Goal: Transaction & Acquisition: Purchase product/service

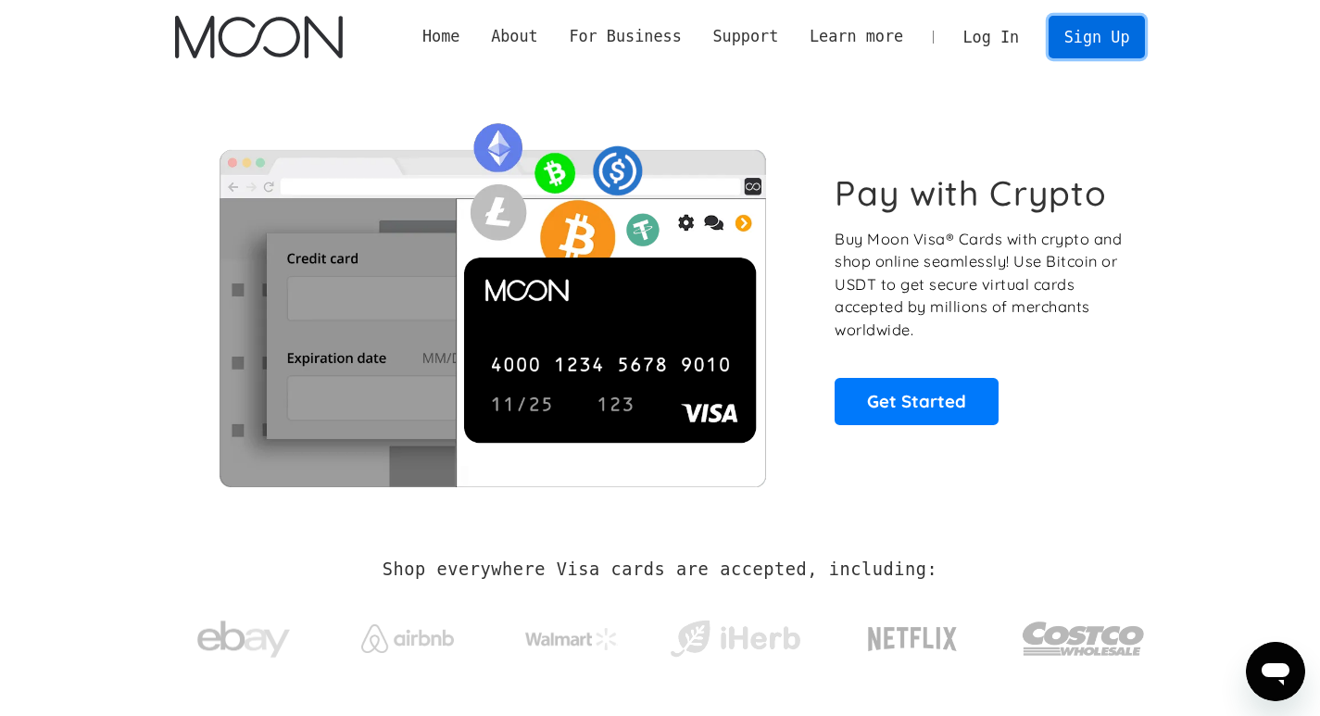
click at [1076, 49] on link "Sign Up" at bounding box center [1097, 37] width 96 height 42
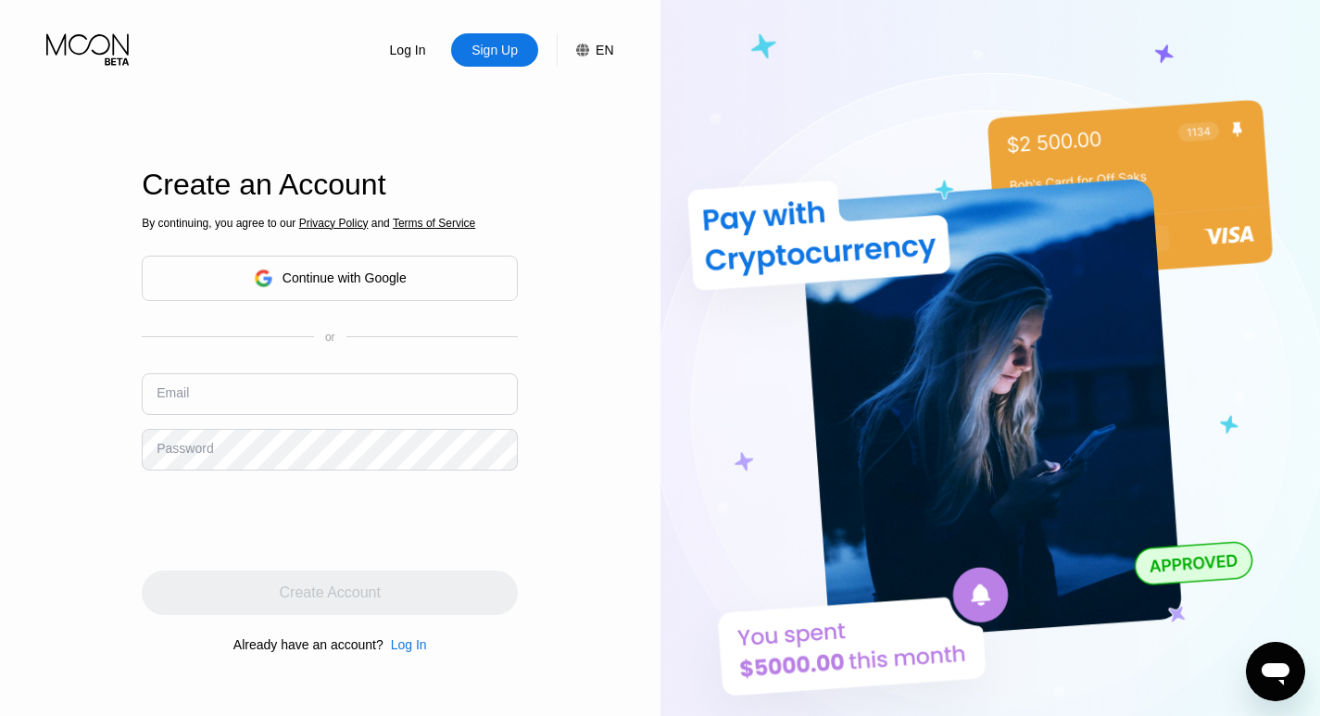
click at [253, 398] on input "text" at bounding box center [330, 394] width 376 height 42
paste input "[EMAIL_ADDRESS][DOMAIN_NAME]"
type input "[EMAIL_ADDRESS][DOMAIN_NAME]"
click at [388, 388] on input "[EMAIL_ADDRESS][DOMAIN_NAME]" at bounding box center [330, 394] width 376 height 42
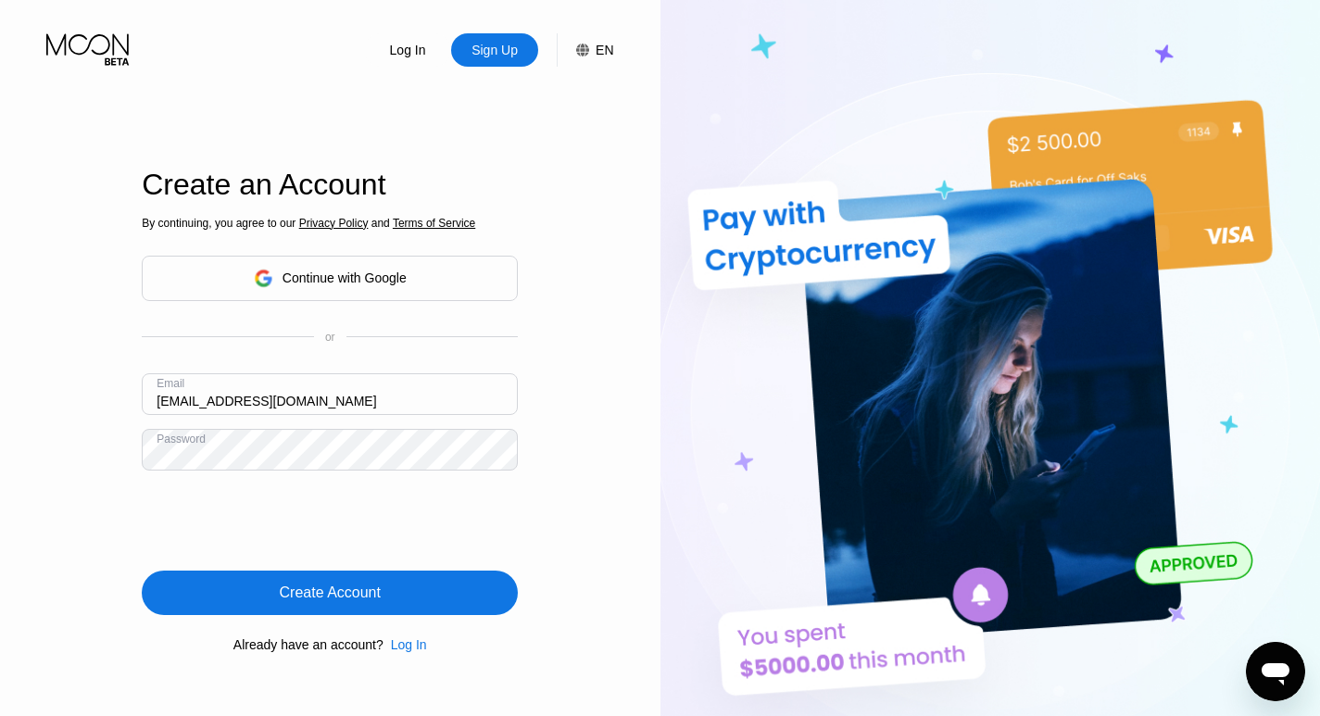
click at [320, 599] on div "Create Account" at bounding box center [330, 593] width 101 height 19
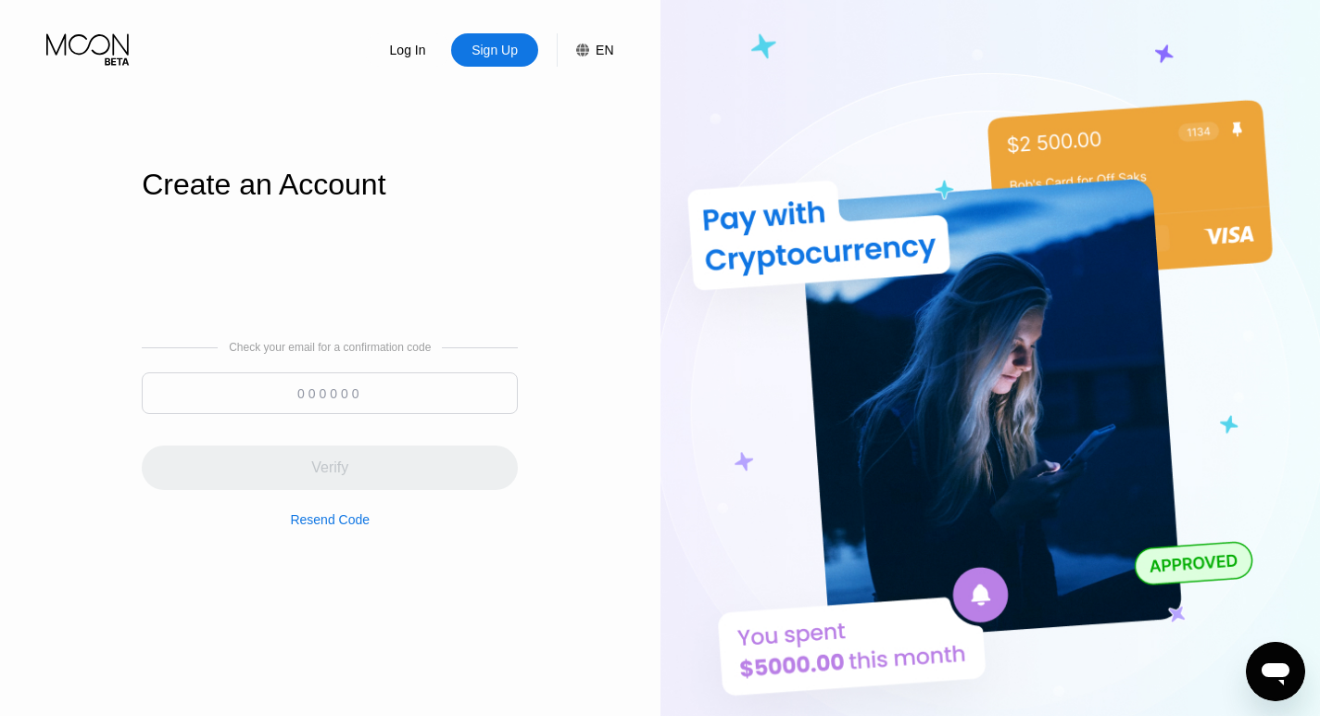
click at [350, 394] on input at bounding box center [330, 393] width 376 height 42
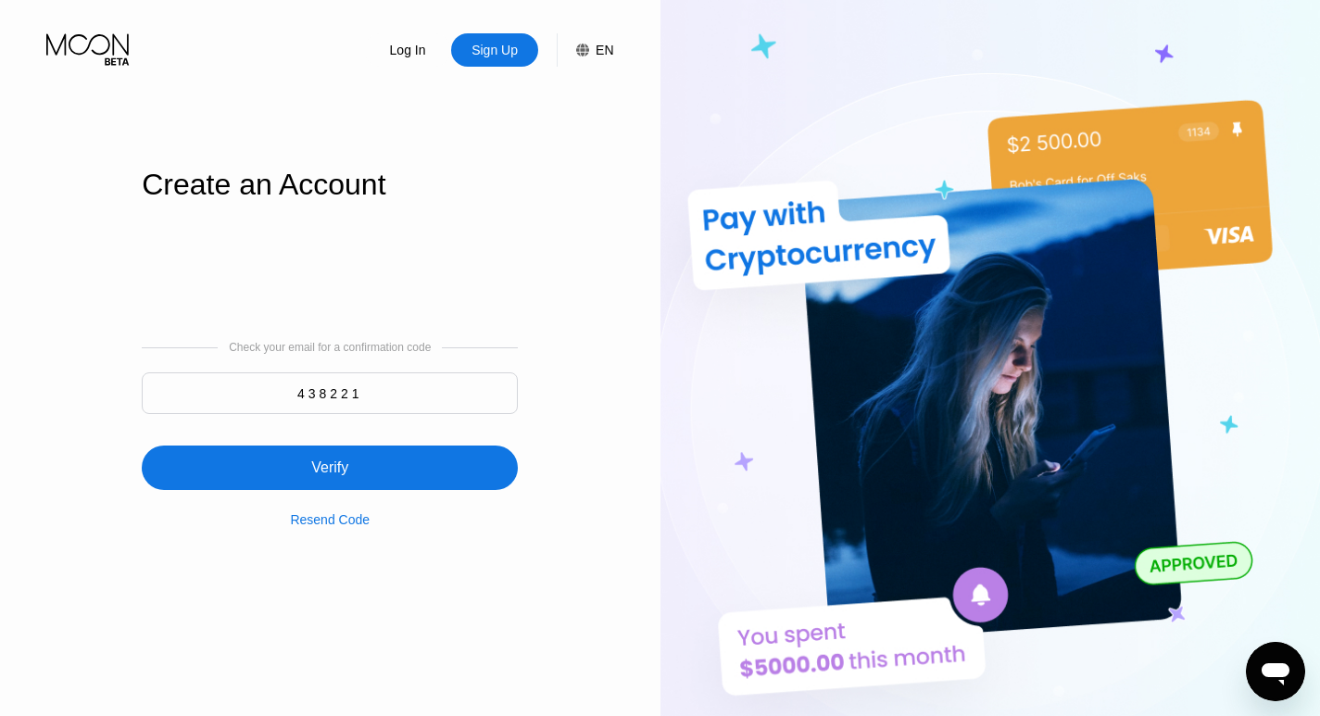
type input "438221"
click at [321, 477] on div "Verify" at bounding box center [329, 468] width 37 height 19
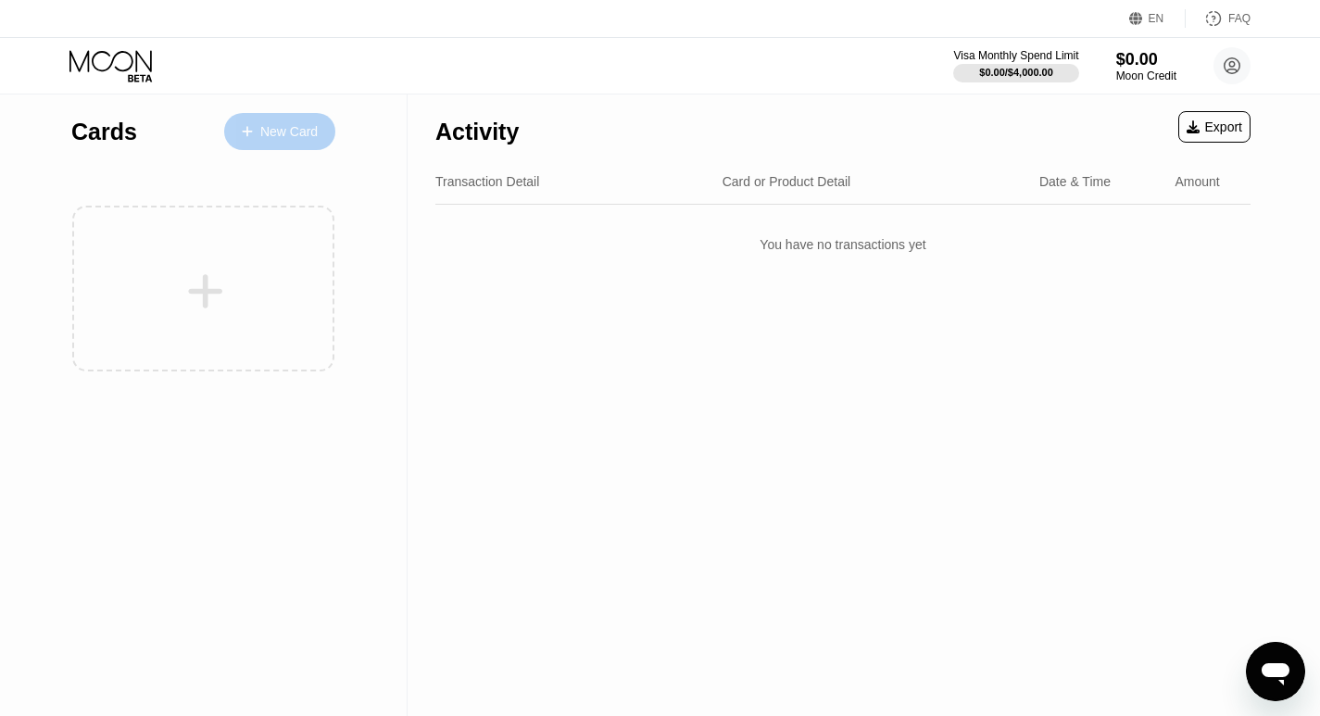
click at [271, 135] on div "New Card" at bounding box center [288, 132] width 57 height 16
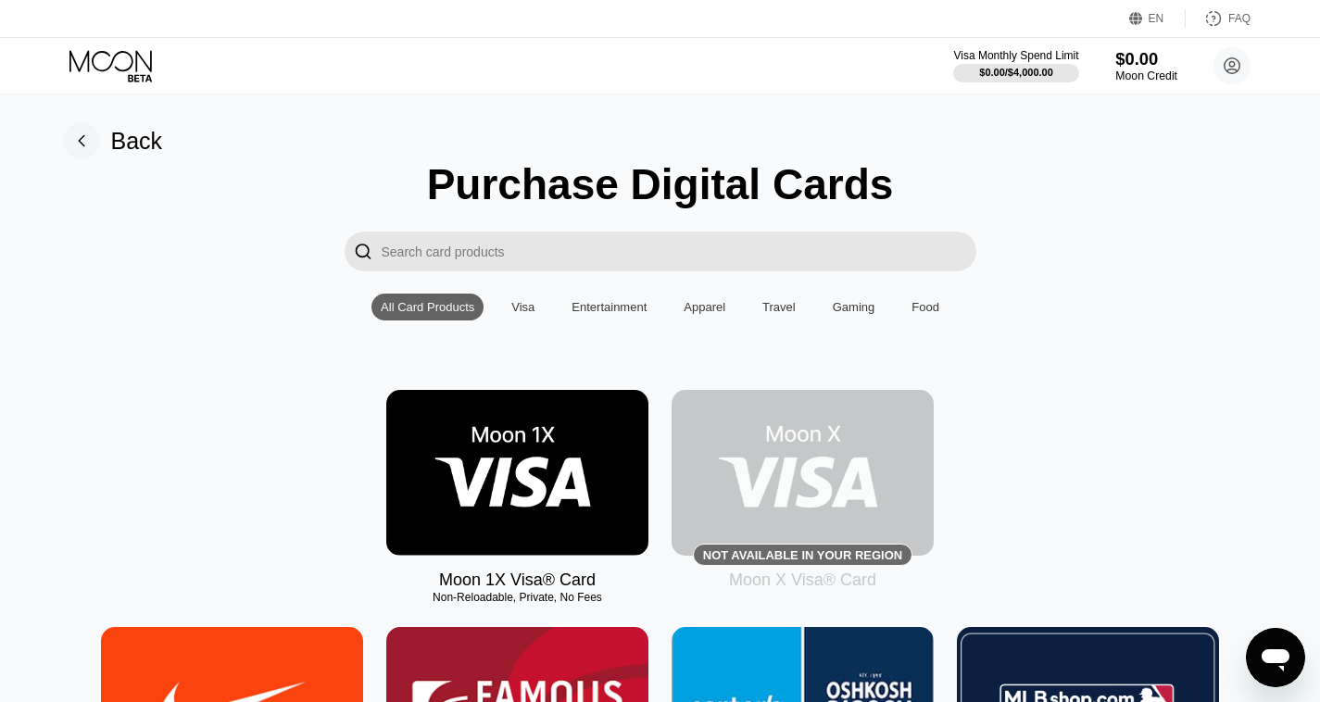
click at [1127, 59] on div "$0.00" at bounding box center [1146, 58] width 62 height 19
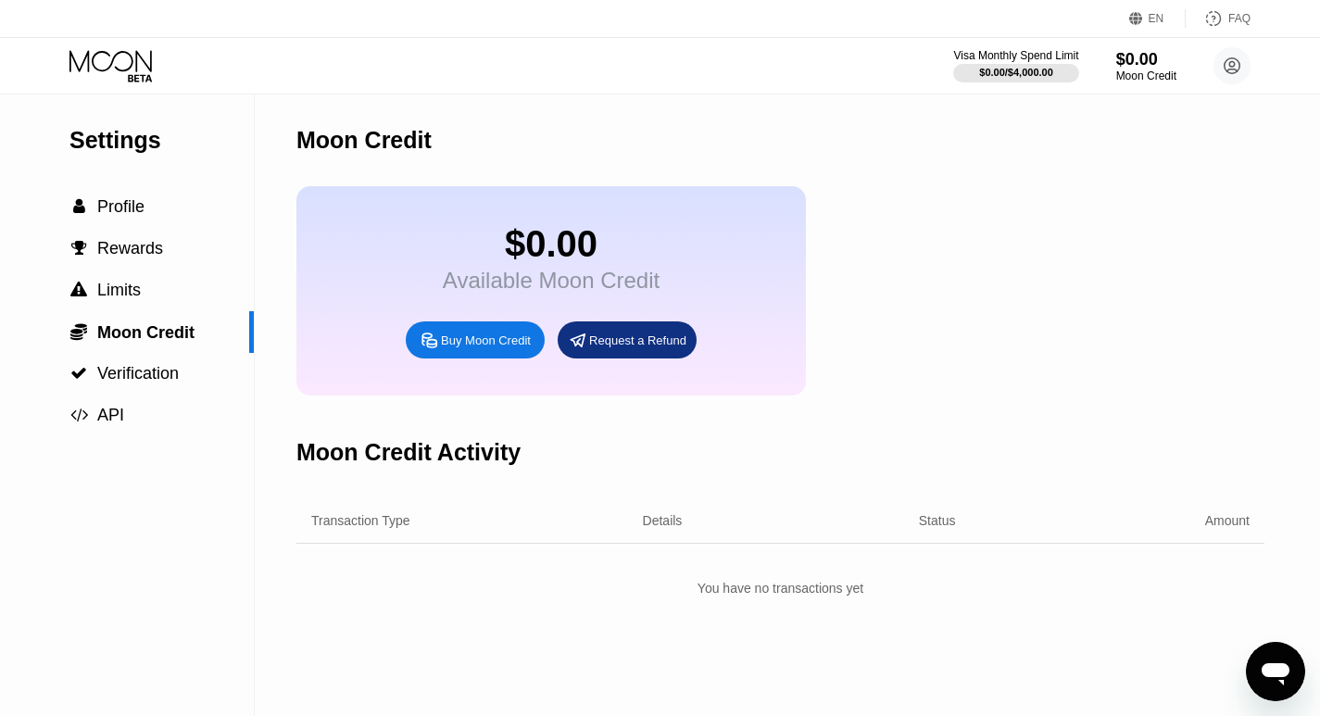
click at [485, 348] on div "Buy Moon Credit" at bounding box center [486, 341] width 90 height 16
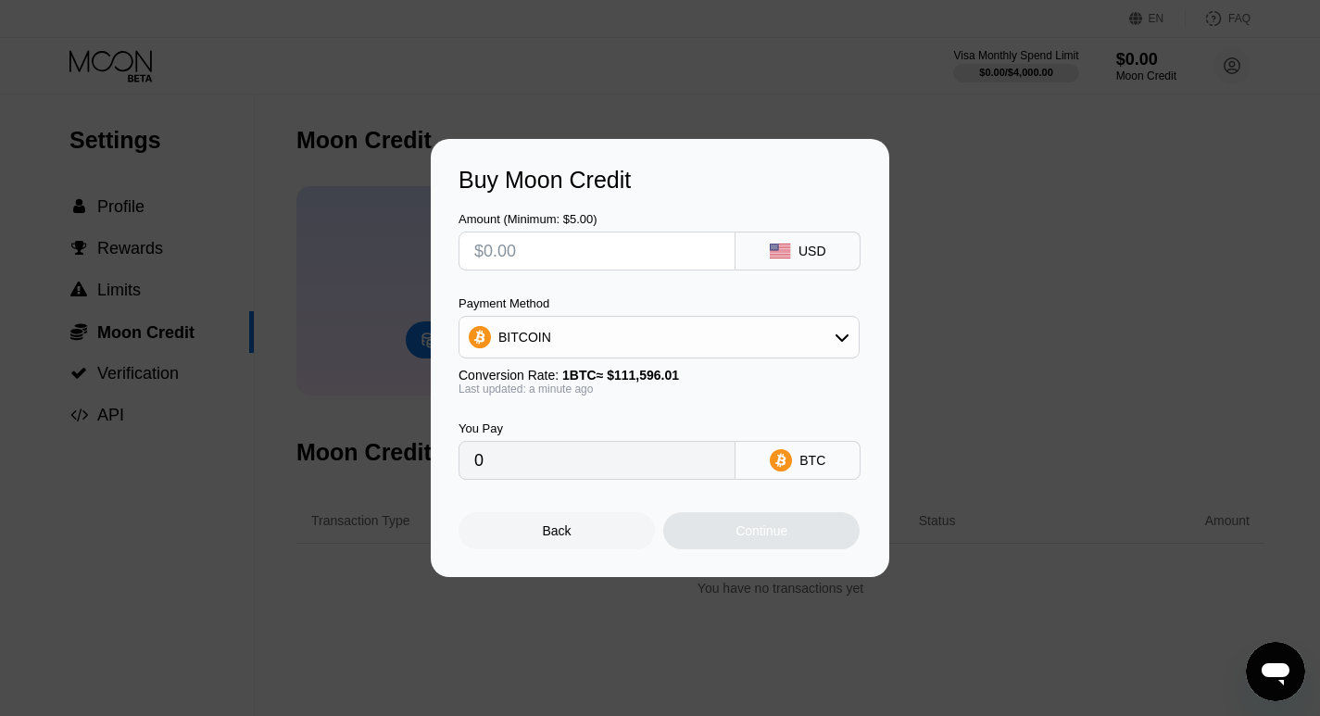
click at [630, 246] on input "text" at bounding box center [597, 251] width 246 height 37
type input "$5"
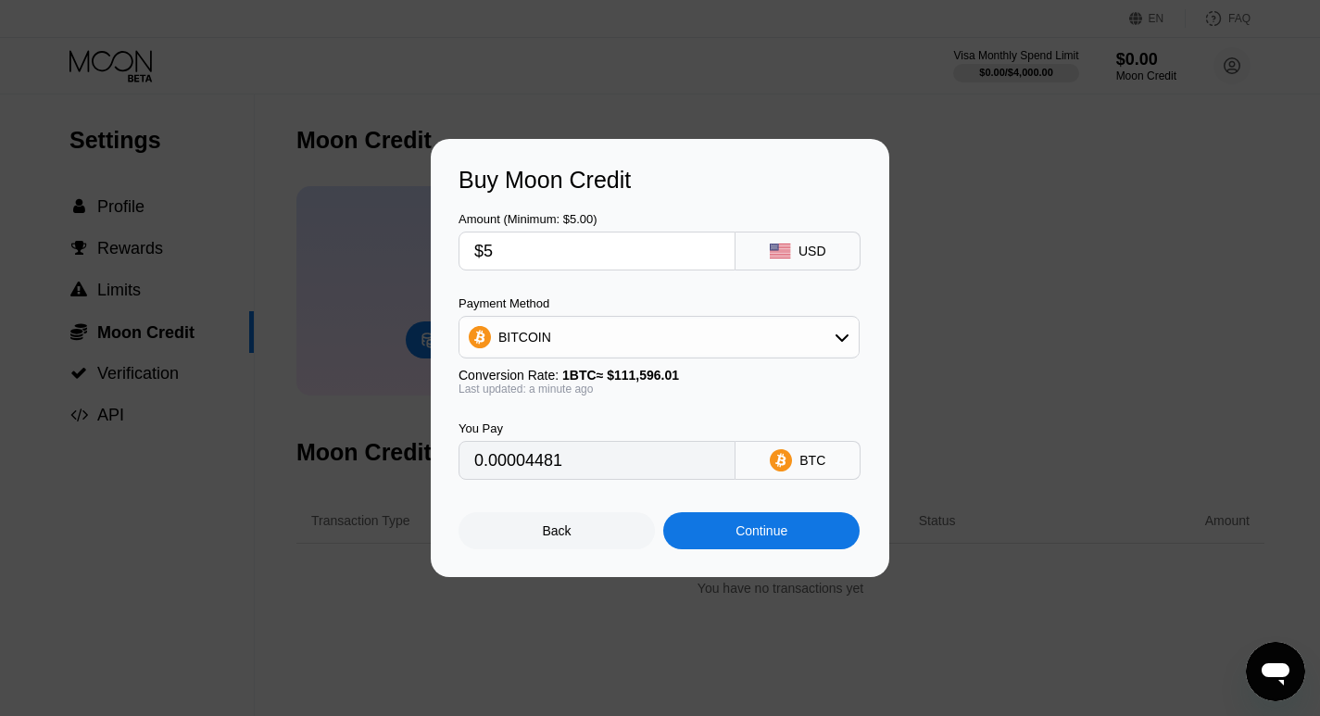
type input "0.00004481"
type input "$51"
type input "0.00045701"
type input "$51"
click at [724, 535] on div "Continue" at bounding box center [761, 530] width 196 height 37
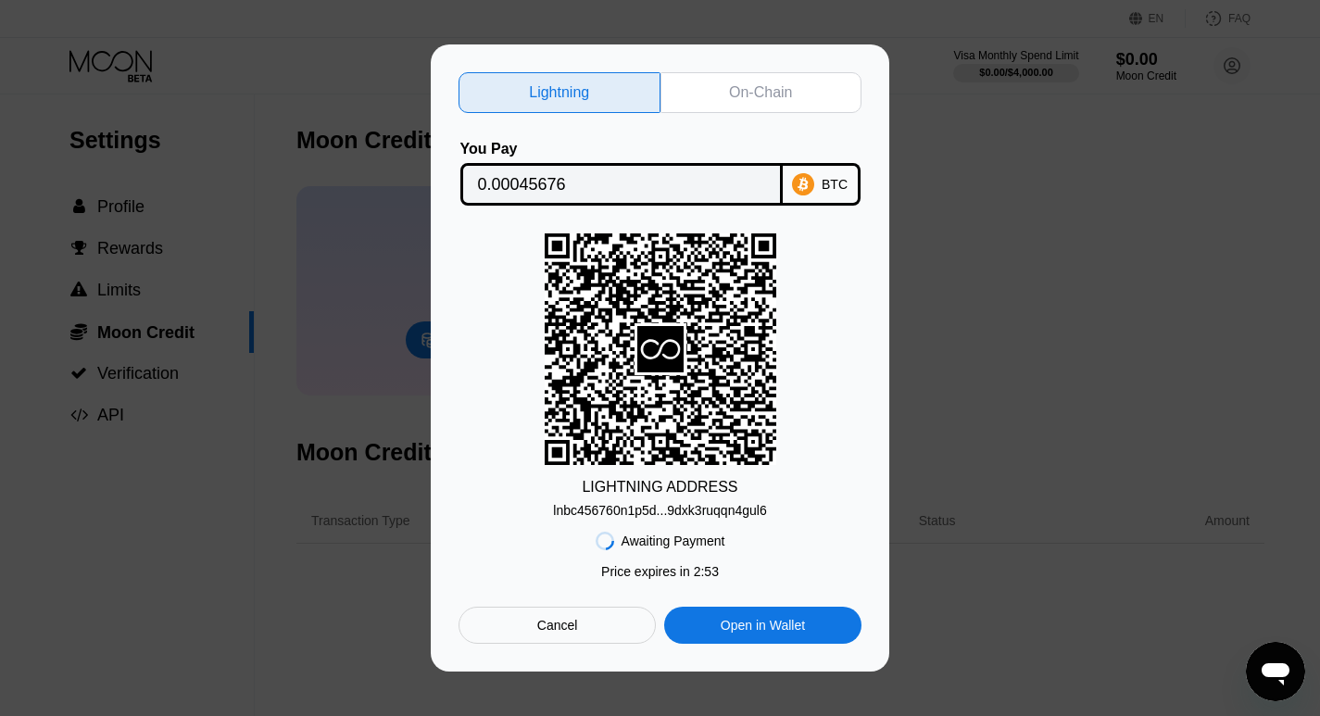
click at [725, 93] on div "On-Chain" at bounding box center [762, 92] width 202 height 41
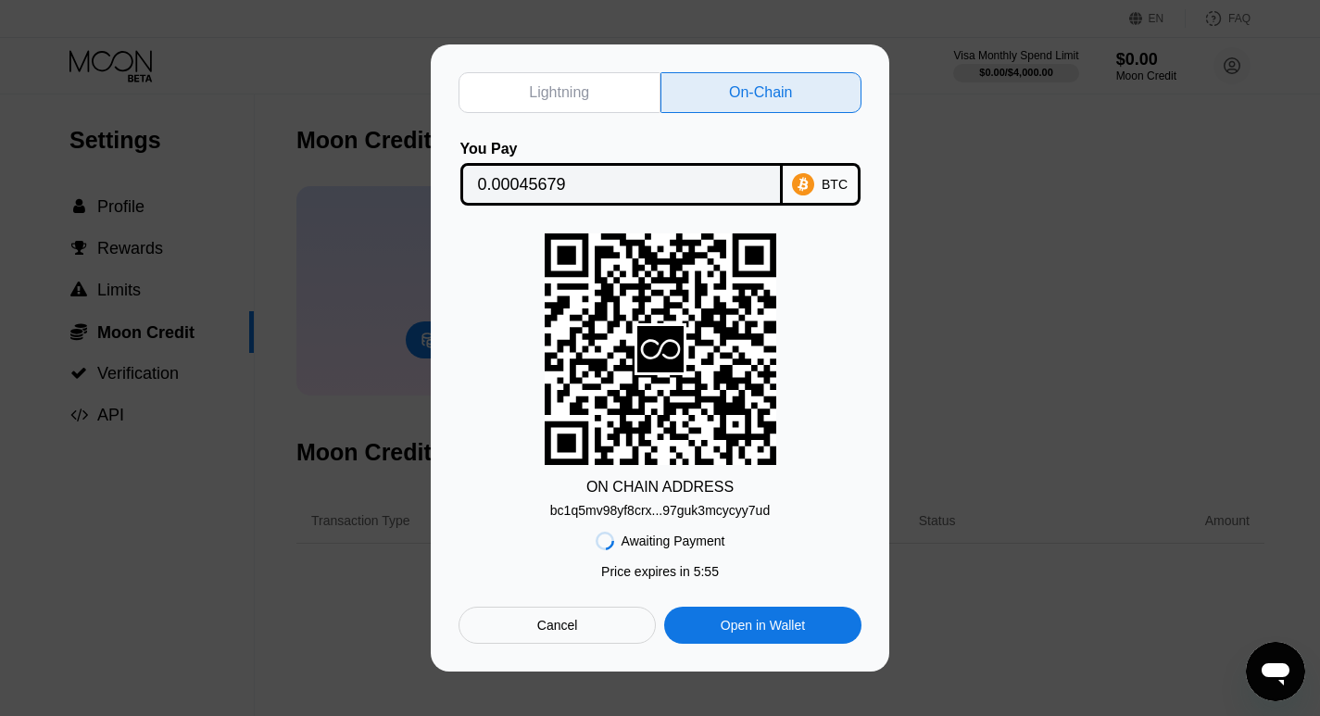
click at [653, 511] on div "bc1q5mv98yf8crx...97guk3mcycyy7ud" at bounding box center [660, 510] width 220 height 15
click at [554, 180] on input "0.00045679" at bounding box center [621, 184] width 287 height 37
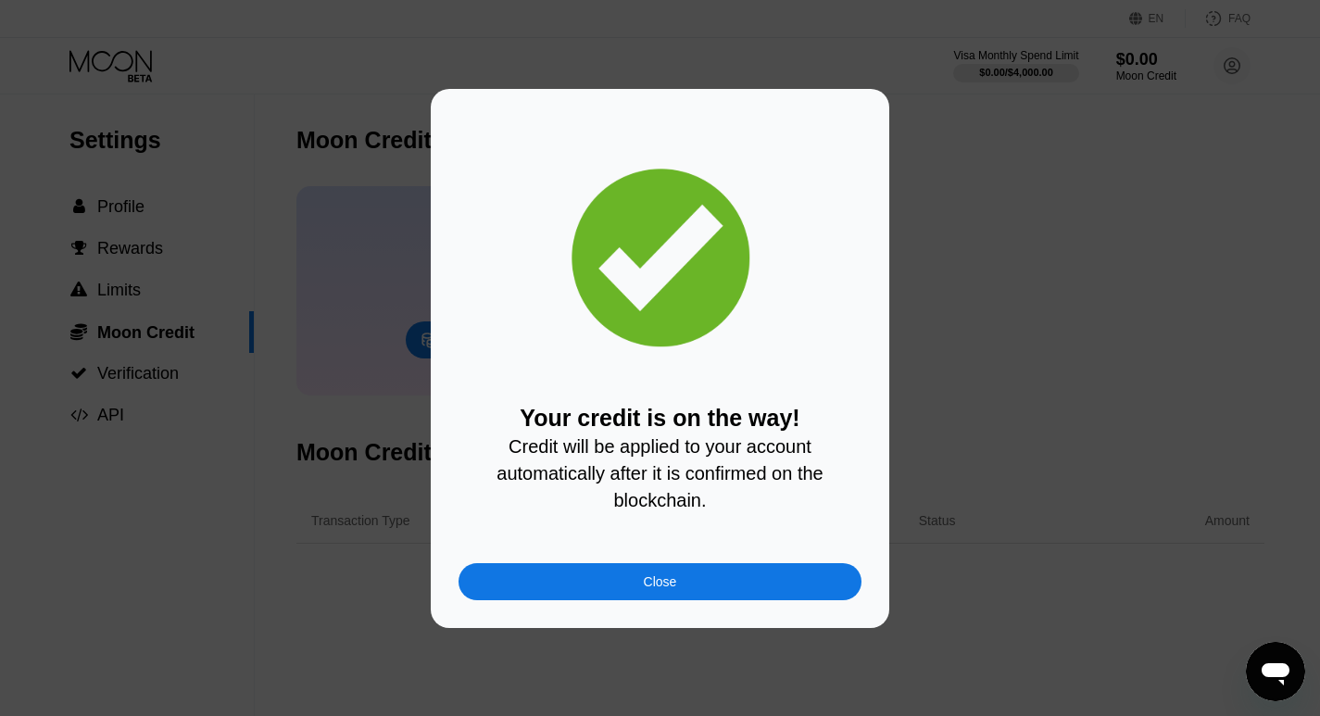
click at [646, 589] on div "Close" at bounding box center [660, 581] width 33 height 15
